Goal: Feedback & Contribution: Submit feedback/report problem

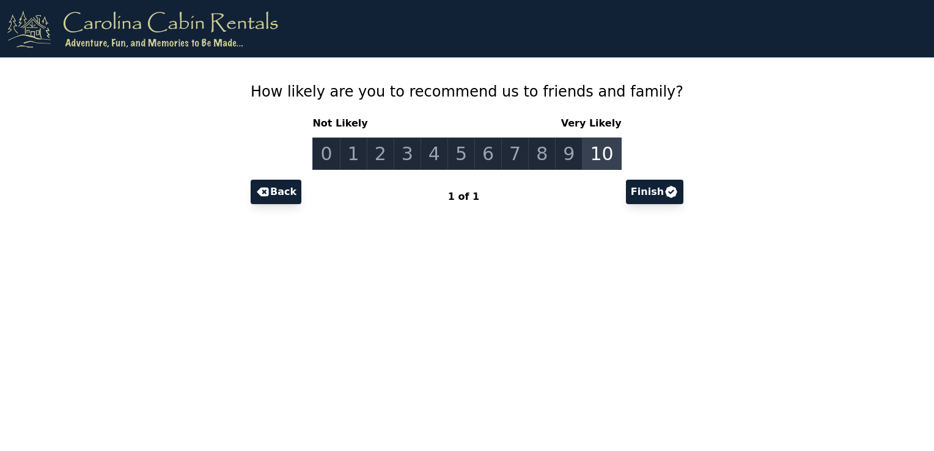
click at [597, 156] on link "10" at bounding box center [601, 154] width 39 height 32
click at [593, 158] on link "10" at bounding box center [601, 154] width 39 height 32
click at [626, 187] on button "Finish" at bounding box center [654, 192] width 57 height 24
click at [598, 152] on link "10" at bounding box center [601, 154] width 39 height 32
click at [664, 190] on icon at bounding box center [671, 192] width 15 height 15
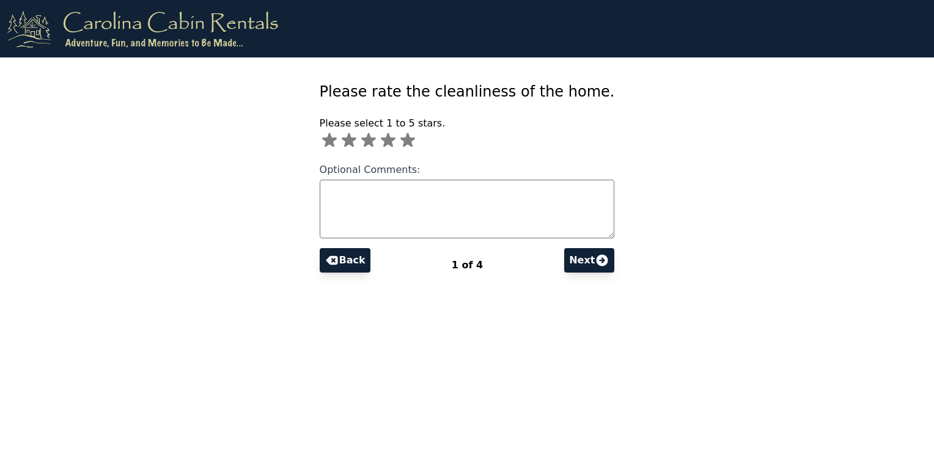
click at [415, 136] on icon at bounding box center [408, 140] width 15 height 14
click at [567, 263] on button "Next" at bounding box center [589, 260] width 50 height 24
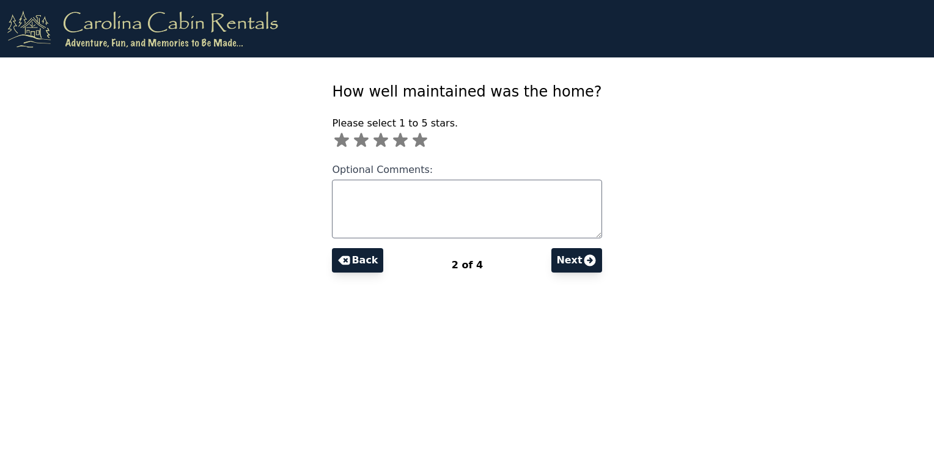
click at [427, 141] on icon at bounding box center [420, 140] width 15 height 14
click at [558, 258] on button "Next" at bounding box center [577, 260] width 50 height 24
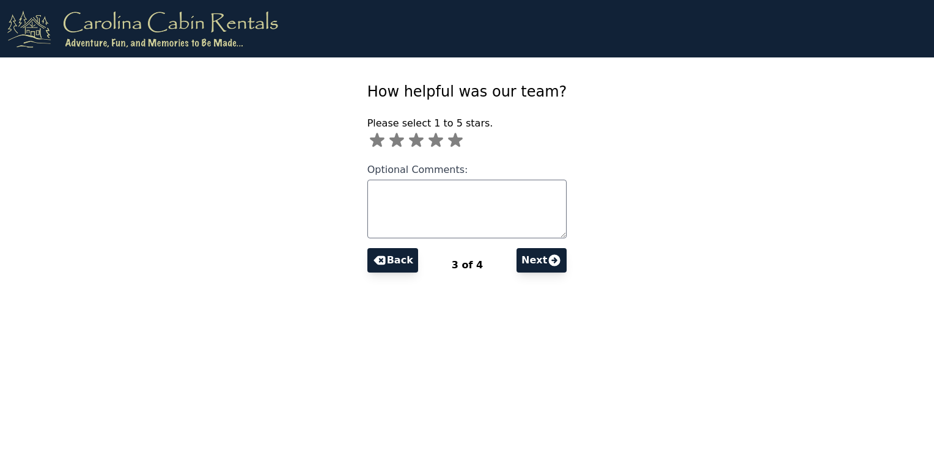
click at [463, 141] on icon at bounding box center [455, 140] width 15 height 14
click at [527, 253] on button "Next" at bounding box center [542, 260] width 50 height 24
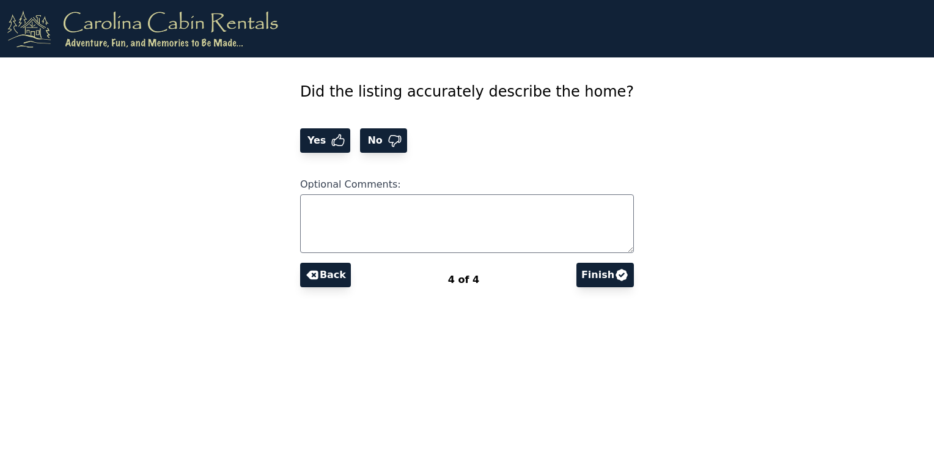
click at [331, 142] on span "Yes" at bounding box center [318, 140] width 26 height 15
click at [580, 270] on button "Finish" at bounding box center [605, 275] width 57 height 24
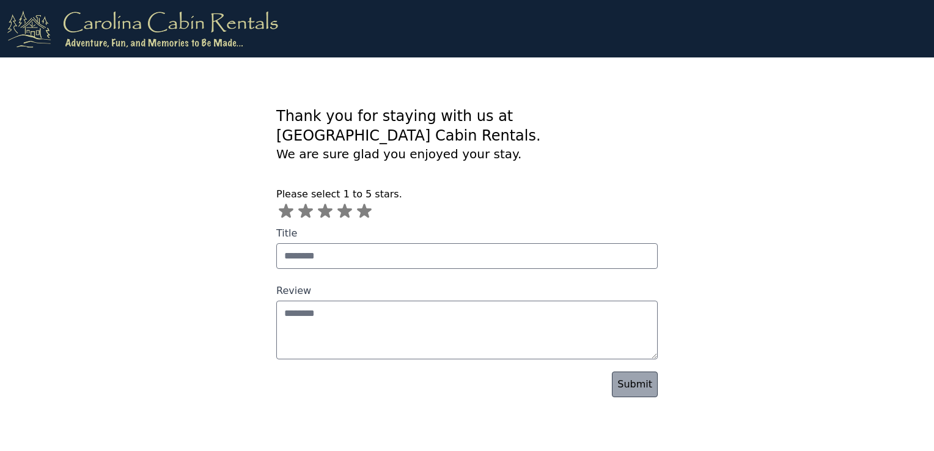
click at [364, 204] on icon at bounding box center [364, 211] width 15 height 14
click at [632, 372] on link "Submit" at bounding box center [635, 385] width 46 height 26
